Goal: Navigation & Orientation: Understand site structure

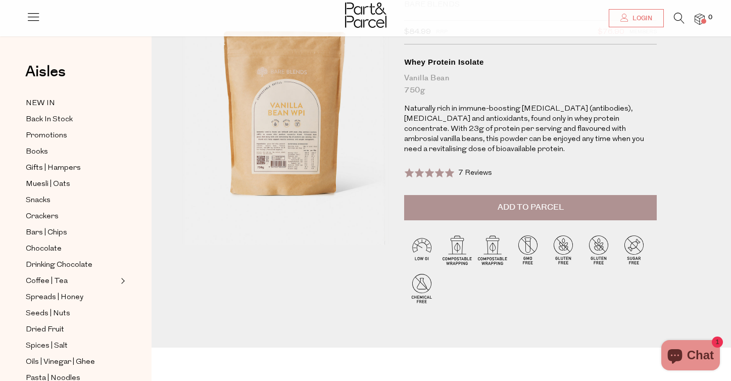
scroll to position [21, 0]
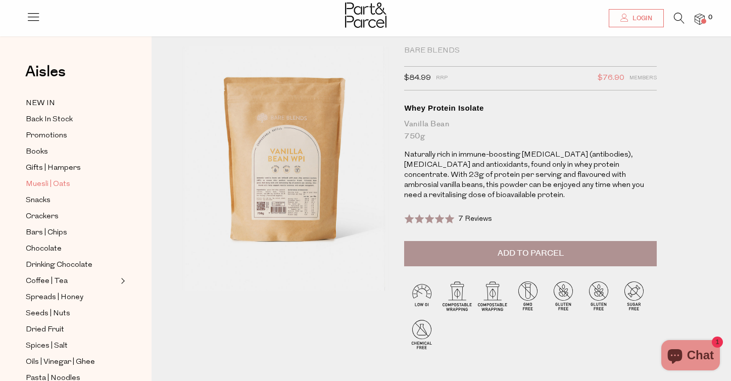
click at [58, 184] on span "Muesli | Oats" at bounding box center [48, 184] width 44 height 12
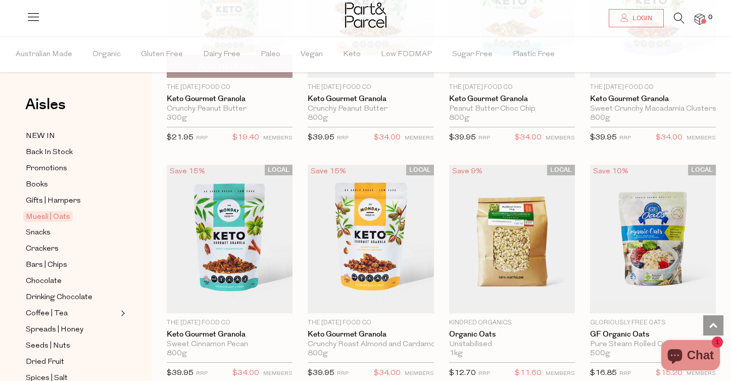
scroll to position [2089, 0]
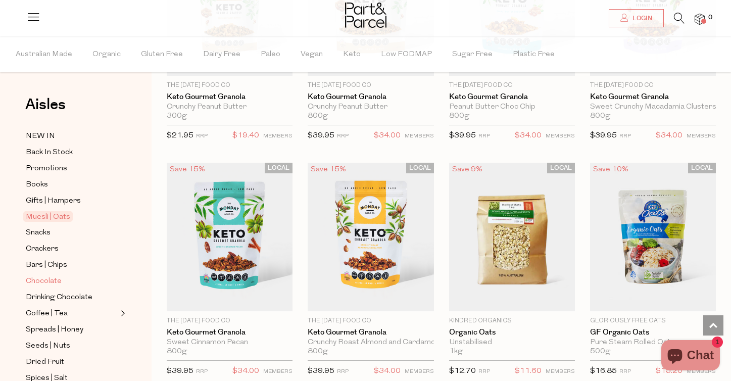
click at [49, 280] on span "Chocolate" at bounding box center [44, 281] width 36 height 12
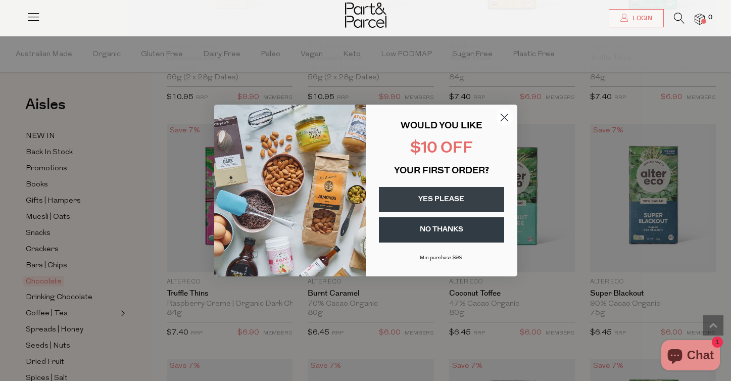
scroll to position [952, 0]
click at [503, 116] on icon "Close dialog" at bounding box center [504, 117] width 7 height 7
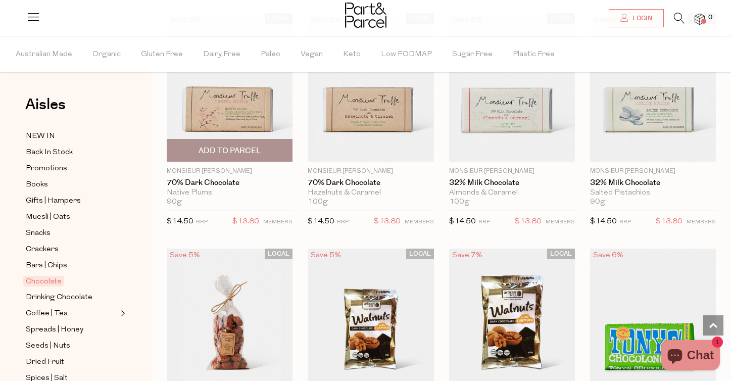
scroll to position [2009, 0]
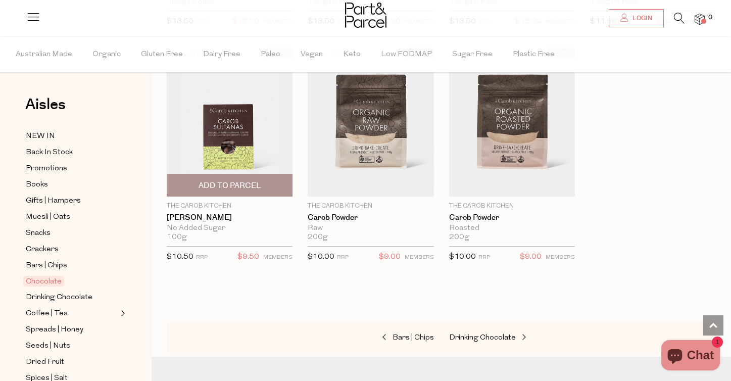
scroll to position [3385, 0]
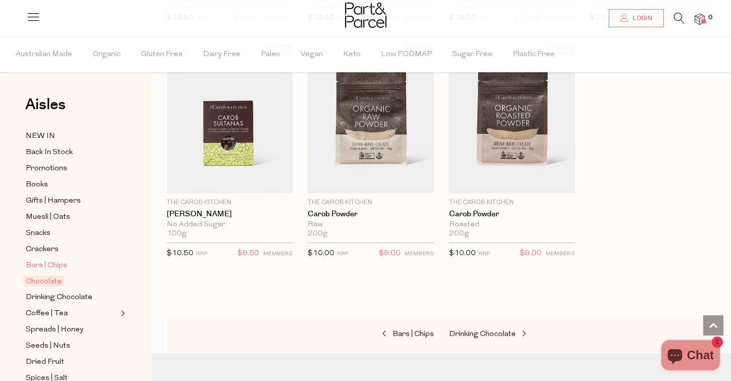
click at [61, 263] on span "Bars | Chips" at bounding box center [46, 266] width 41 height 12
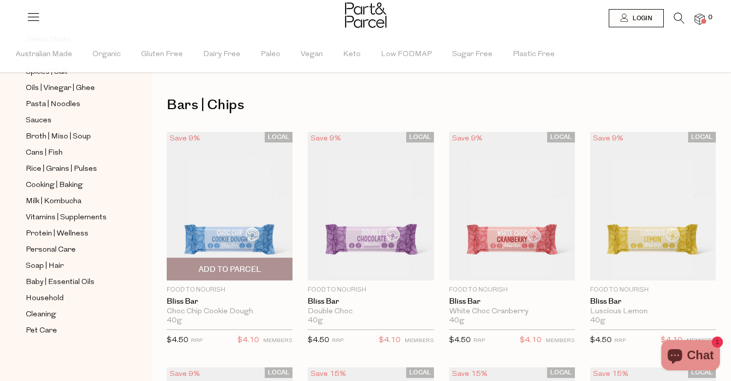
scroll to position [306, 0]
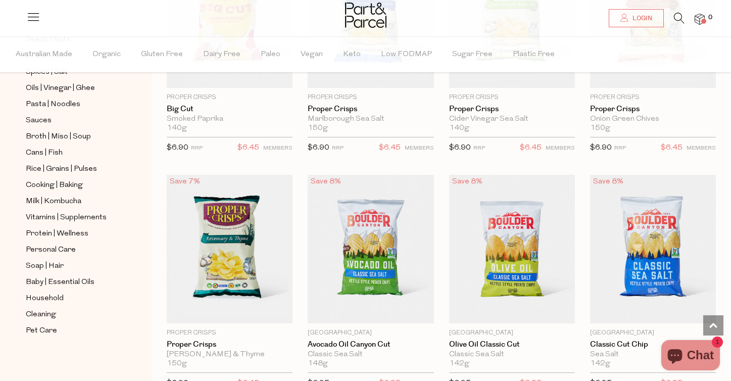
scroll to position [3725, 0]
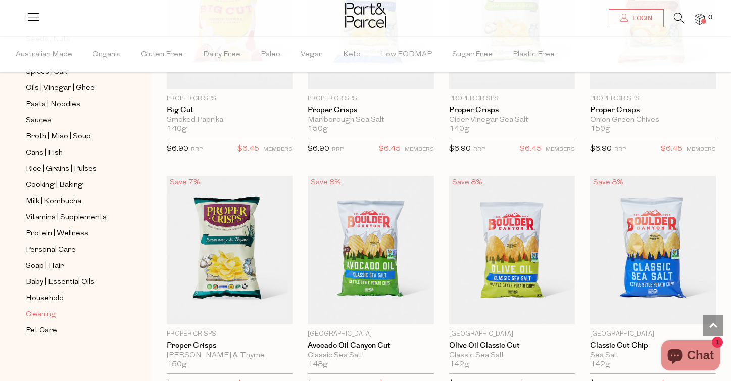
click at [37, 313] on span "Cleaning" at bounding box center [41, 315] width 30 height 12
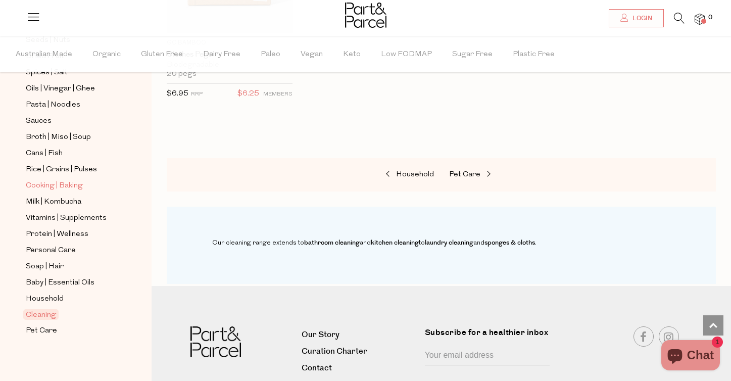
scroll to position [306, 0]
click at [55, 301] on span "Household" at bounding box center [45, 299] width 38 height 12
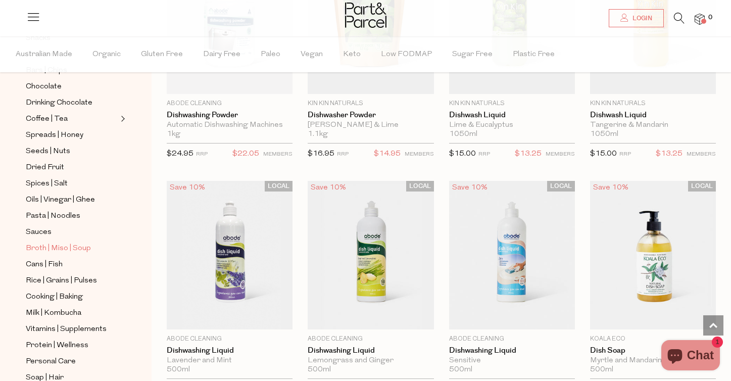
scroll to position [196, 0]
click at [56, 340] on span "Protein | Wellness" at bounding box center [57, 345] width 63 height 12
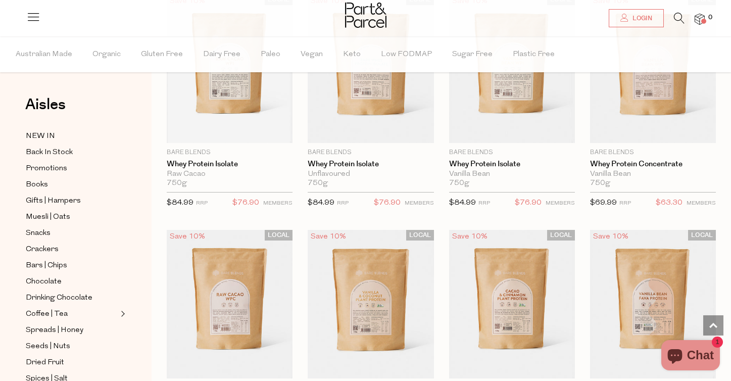
scroll to position [80, 0]
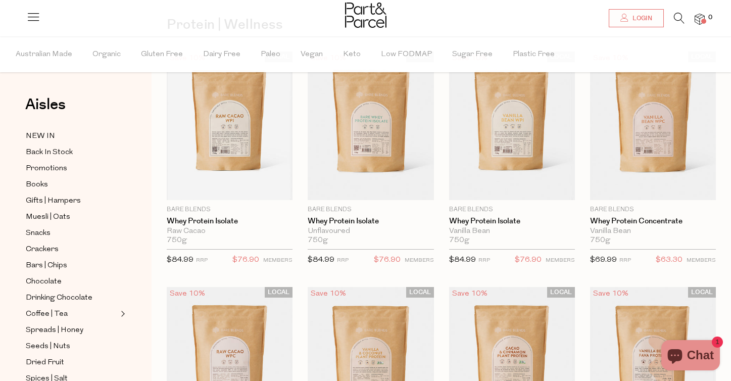
click at [33, 18] on icon at bounding box center [33, 17] width 14 height 14
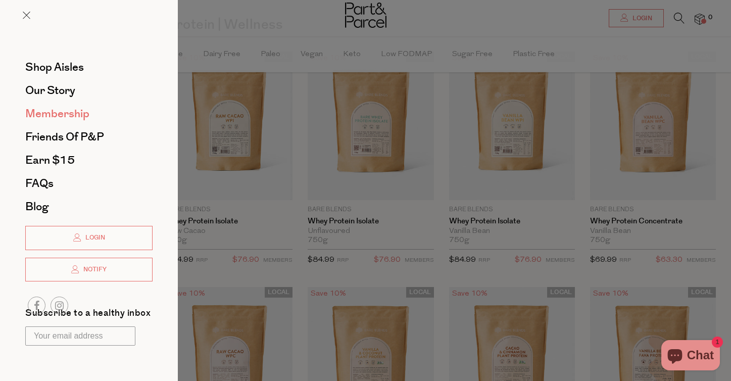
click at [48, 112] on span "Membership" at bounding box center [57, 114] width 64 height 16
